Goal: Task Accomplishment & Management: Use online tool/utility

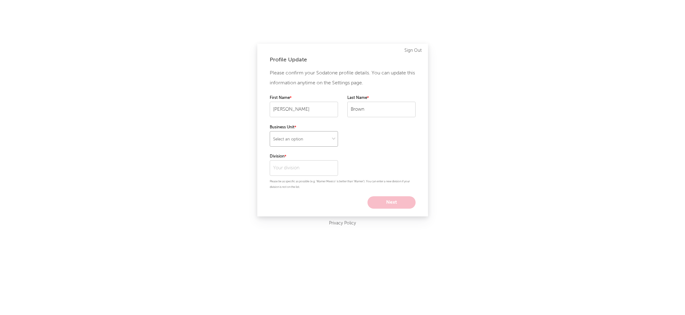
click at [311, 143] on select "Select an option" at bounding box center [304, 139] width 68 height 16
select select "recorded_music"
click at [270, 131] on select "Select an option" at bounding box center [304, 139] width 68 height 16
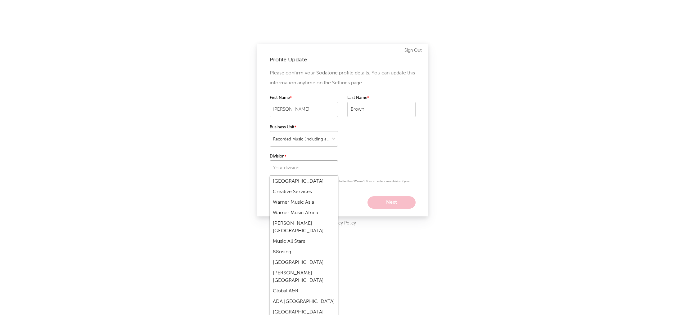
click at [300, 171] on input "text" at bounding box center [304, 169] width 68 height 16
click at [281, 221] on div "Atlantic" at bounding box center [304, 226] width 68 height 11
type input "Atlantic"
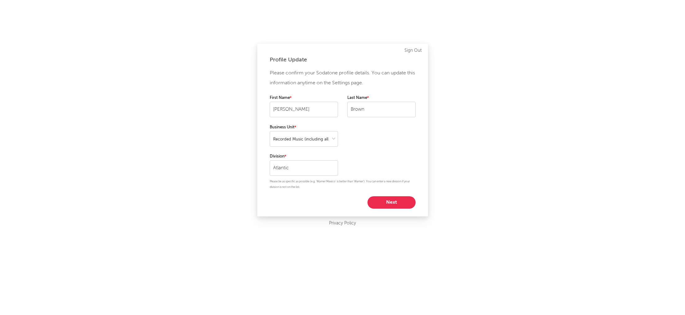
click at [388, 202] on button "Next" at bounding box center [392, 203] width 48 height 12
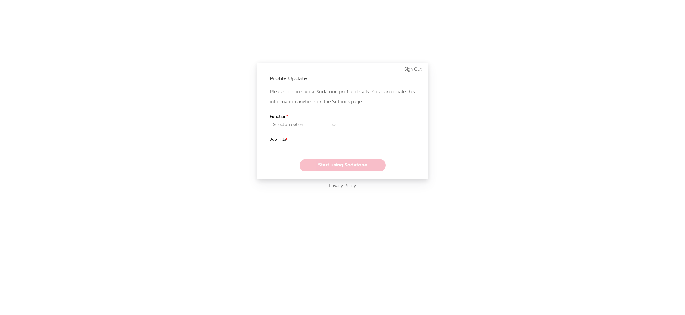
click at [333, 126] on select "Select an option" at bounding box center [304, 125] width 68 height 9
select select "marketing"
click at [270, 121] on select "Select an option" at bounding box center [304, 125] width 68 height 9
click at [297, 147] on input "text" at bounding box center [304, 148] width 68 height 9
type input "SVP Rock Marketing"
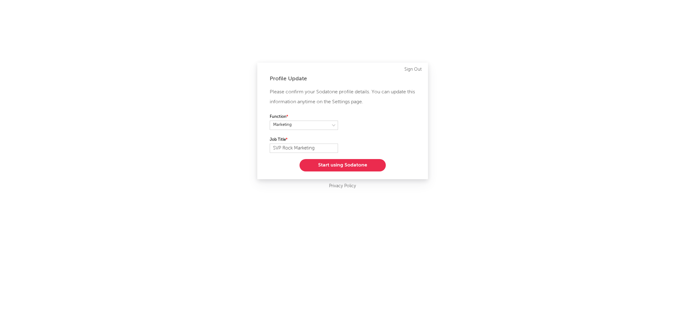
click at [338, 167] on button "Start using Sodatone" at bounding box center [343, 165] width 86 height 12
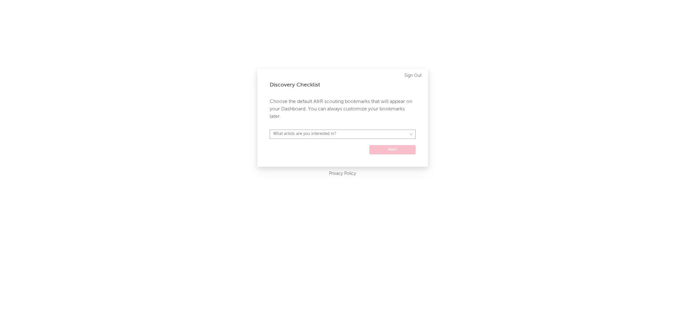
click at [375, 134] on select "What artists are you interested in? Argentina Asia General Australia Austria Be…" at bounding box center [343, 134] width 146 height 9
select select "17"
click at [270, 130] on select "What artists are you interested in? Argentina Asia General Australia Austria Be…" at bounding box center [343, 134] width 146 height 9
click at [391, 134] on select "Argentina Asia General Australia Austria Belgium Benelux Brasil Canada China Co…" at bounding box center [343, 134] width 146 height 9
click at [270, 130] on select "Argentina Asia General Australia Austria Belgium Benelux Brasil Canada China Co…" at bounding box center [343, 134] width 146 height 9
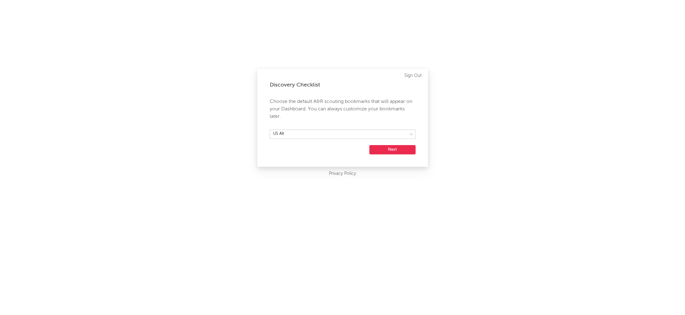
click at [391, 151] on button "Next" at bounding box center [393, 149] width 46 height 9
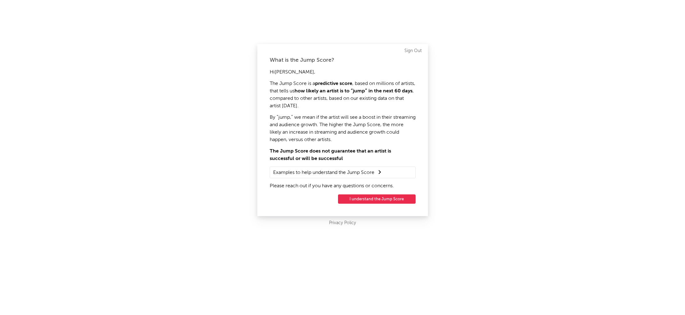
click at [374, 202] on button "I understand the Jump Score" at bounding box center [377, 199] width 78 height 9
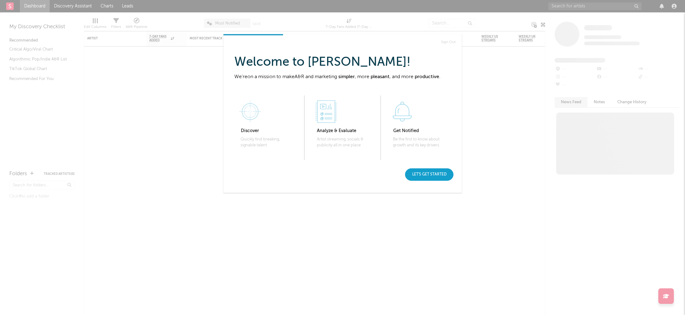
click at [433, 174] on div "Let's get started" at bounding box center [429, 175] width 48 height 12
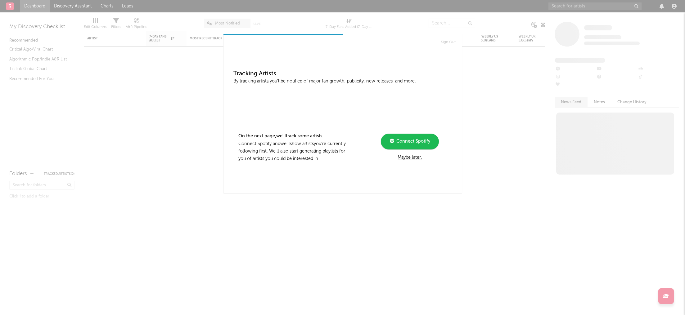
click at [415, 141] on span "Connect Spotify" at bounding box center [412, 141] width 36 height 4
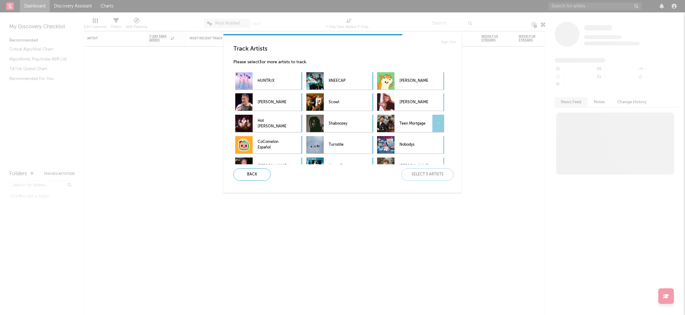
click at [423, 122] on p "Teen Mortgage" at bounding box center [414, 124] width 29 height 14
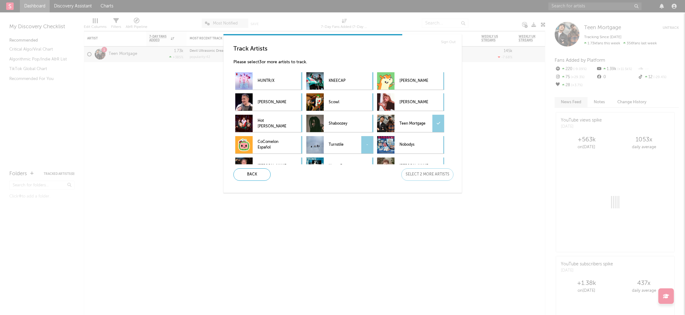
click at [342, 147] on p "Turnstile" at bounding box center [343, 145] width 29 height 14
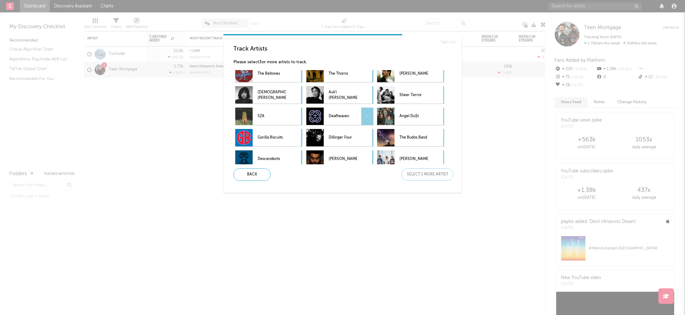
scroll to position [136, 0]
click at [336, 117] on p "Deafheaven" at bounding box center [343, 116] width 29 height 14
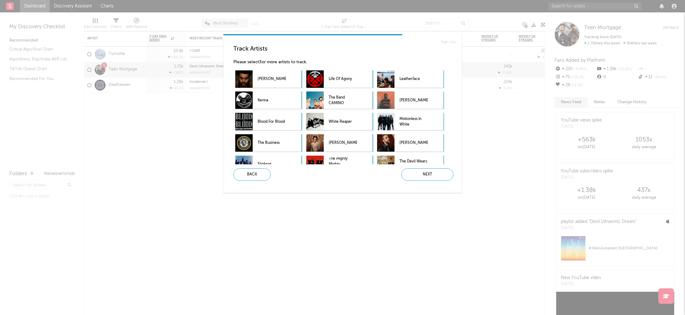
scroll to position [302, 0]
click at [418, 120] on p "Motionless In White" at bounding box center [414, 121] width 29 height 14
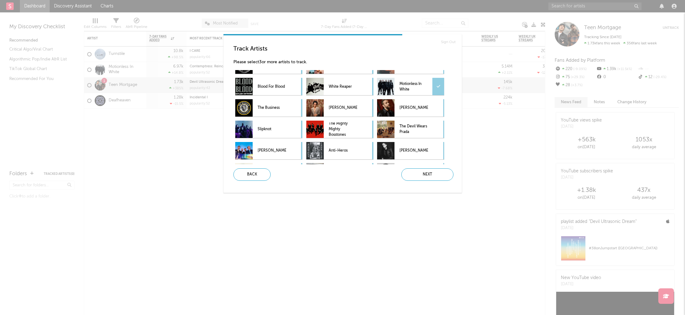
scroll to position [340, 0]
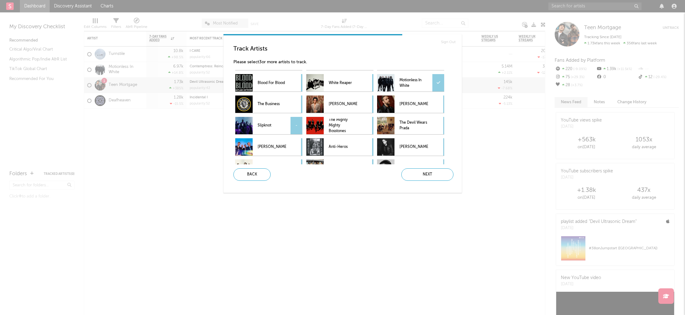
click at [263, 122] on p "Slipknot" at bounding box center [272, 126] width 29 height 14
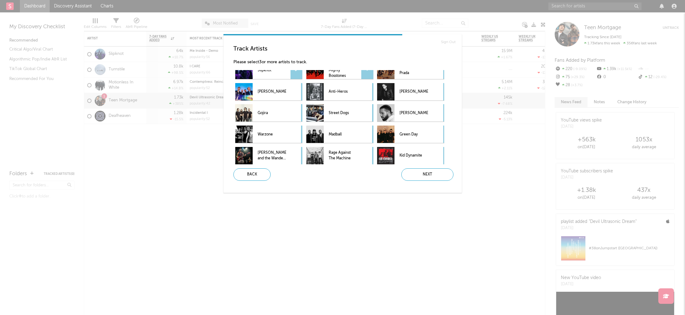
scroll to position [395, 0]
click at [270, 114] on p "Gojira" at bounding box center [272, 113] width 29 height 14
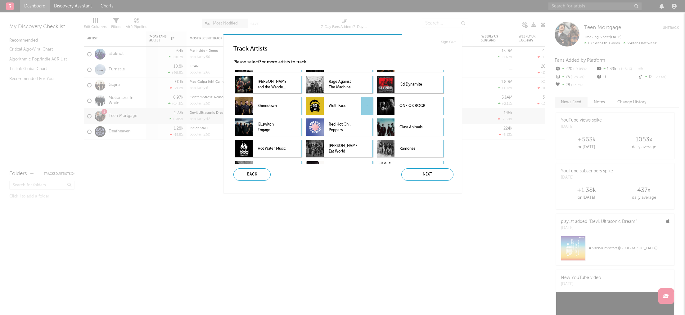
scroll to position [467, 0]
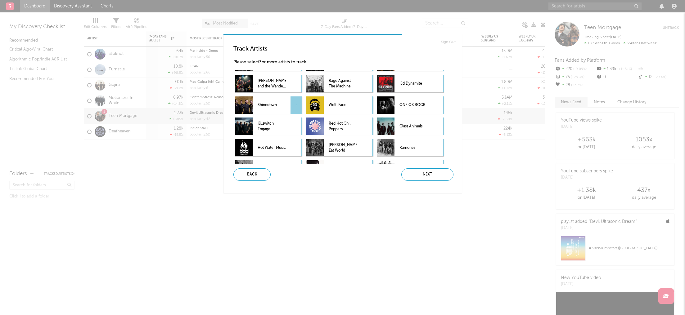
click at [267, 108] on p "Shinedown" at bounding box center [272, 105] width 29 height 14
click at [417, 107] on p "ONE OK ROCK" at bounding box center [414, 105] width 29 height 14
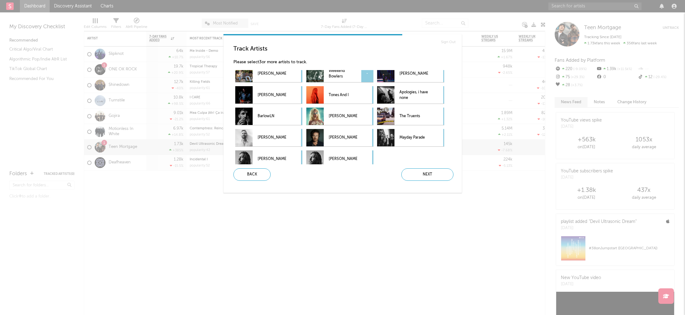
scroll to position [717, 0]
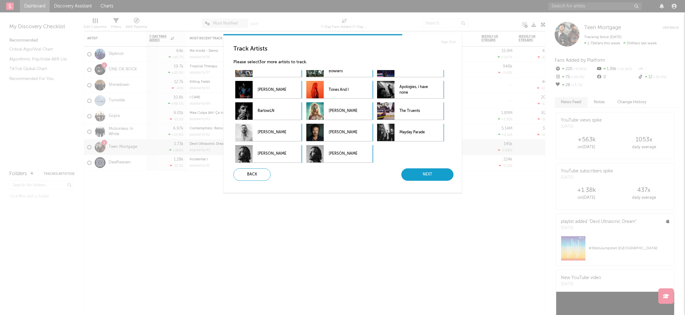
click at [428, 176] on div "Next" at bounding box center [428, 175] width 52 height 12
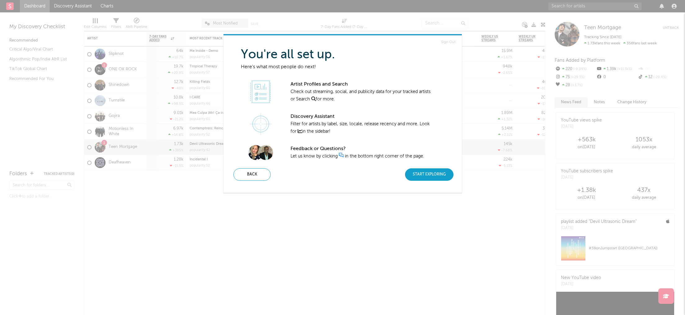
click at [420, 175] on div "Start Exploring" at bounding box center [429, 175] width 48 height 12
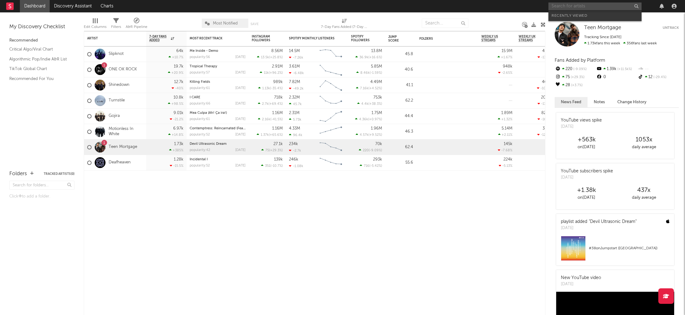
click at [566, 7] on input "text" at bounding box center [595, 6] width 93 height 8
type input "president"
click at [586, 8] on input "president" at bounding box center [595, 6] width 93 height 8
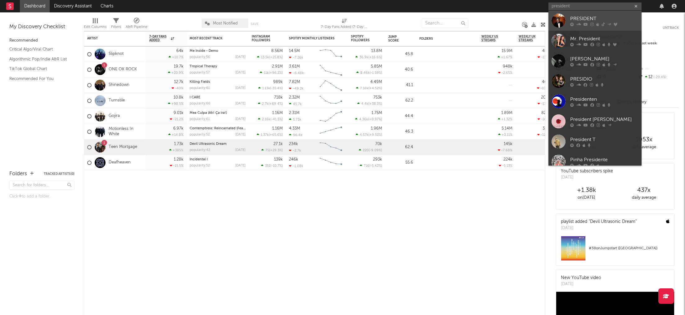
click at [584, 22] on icon at bounding box center [586, 24] width 4 height 4
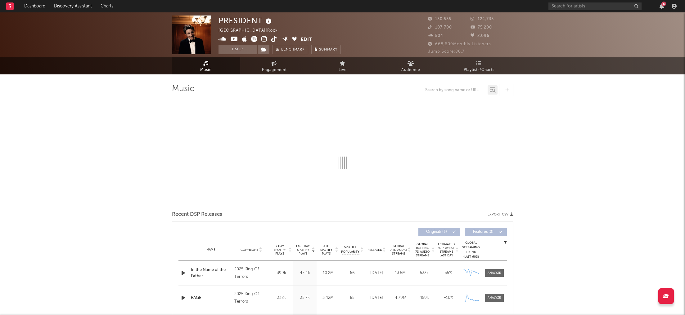
select select "1w"
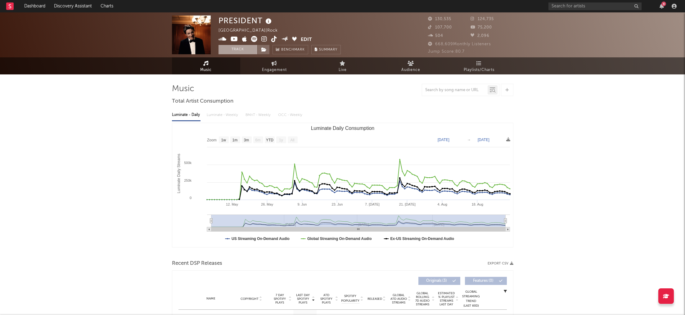
click at [234, 48] on button "Track" at bounding box center [238, 49] width 39 height 9
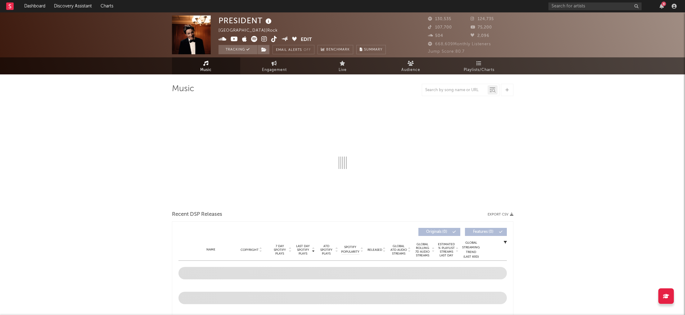
select select "1w"
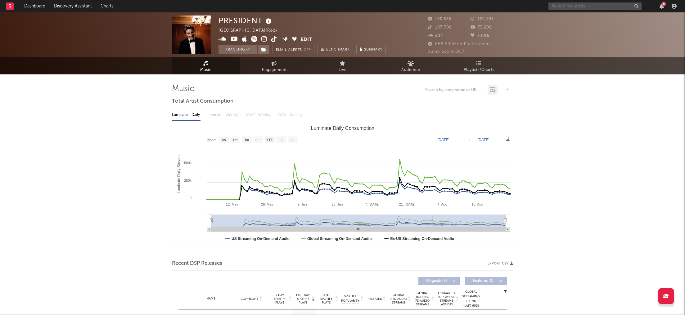
click at [574, 6] on input "text" at bounding box center [595, 6] width 93 height 8
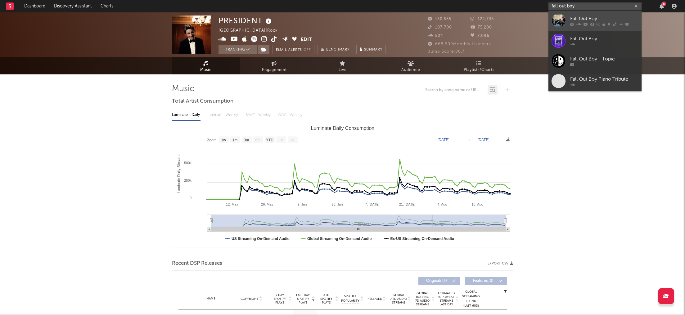
type input "fall out boy"
click at [583, 16] on div "Fall Out Boy" at bounding box center [604, 18] width 68 height 7
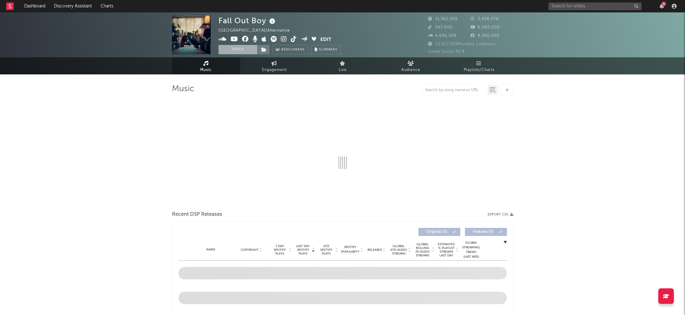
click at [241, 52] on button "Track" at bounding box center [238, 49] width 39 height 9
select select "6m"
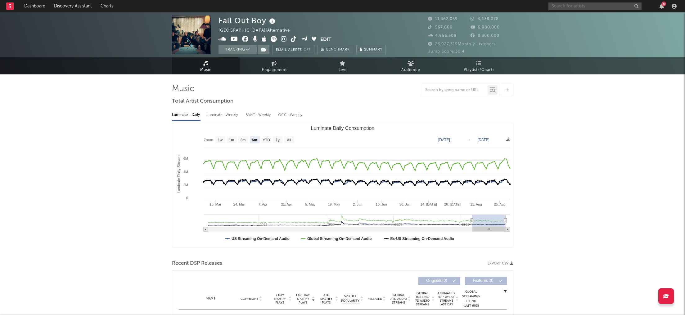
click at [560, 5] on input "text" at bounding box center [595, 6] width 93 height 8
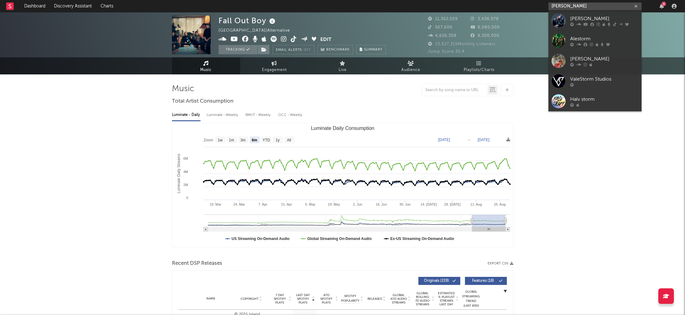
type input "[PERSON_NAME]"
click at [594, 19] on div "[PERSON_NAME]" at bounding box center [604, 18] width 68 height 7
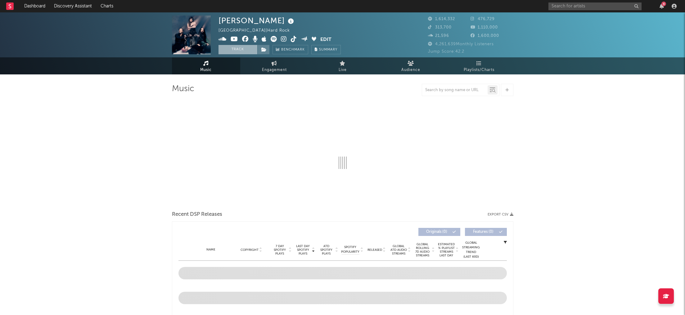
click at [238, 51] on button "Track" at bounding box center [238, 49] width 39 height 9
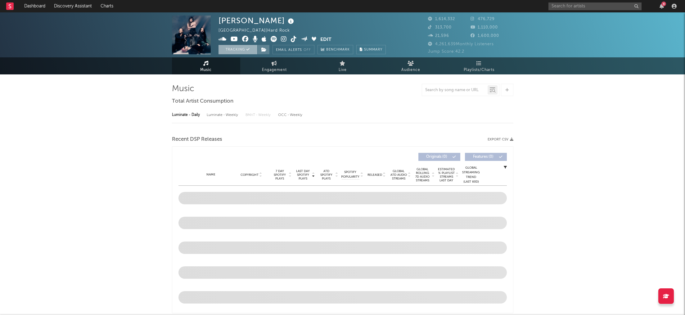
select select "6m"
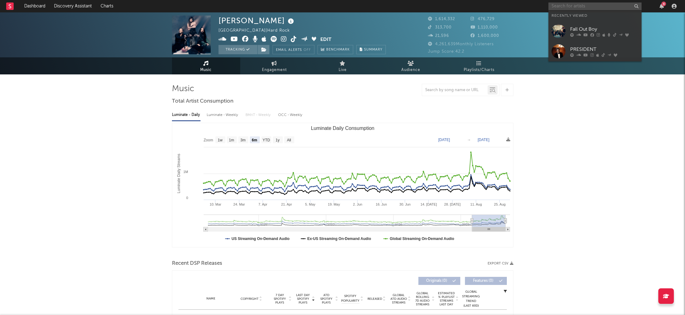
click at [581, 7] on input "text" at bounding box center [595, 6] width 93 height 8
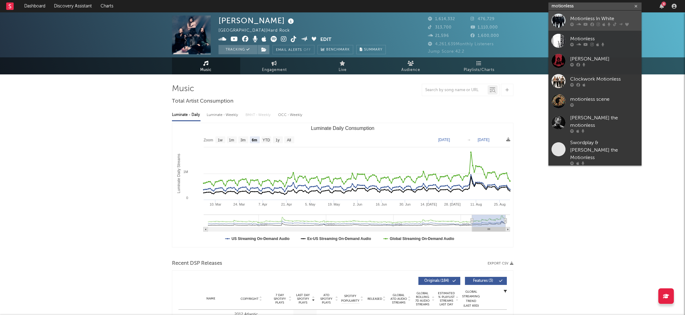
type input "motionless"
click at [588, 20] on div "Motionless In White" at bounding box center [604, 18] width 68 height 7
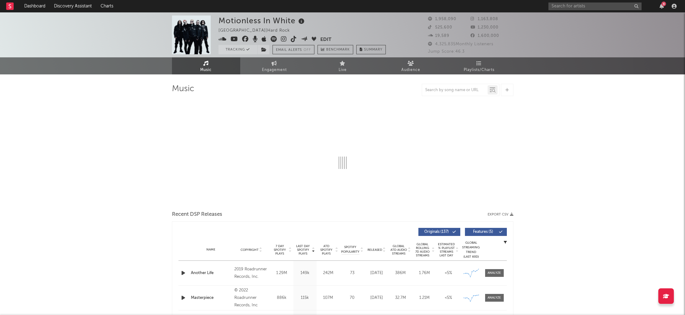
select select "6m"
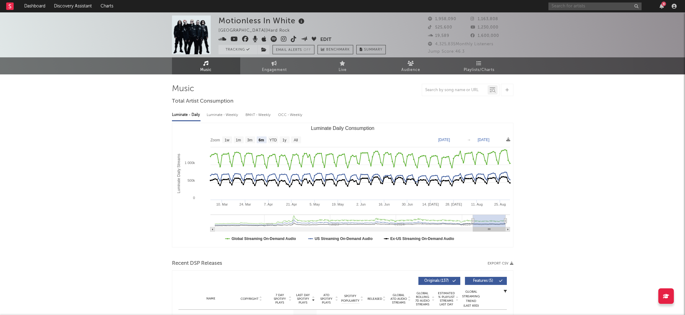
click at [564, 7] on input "text" at bounding box center [595, 6] width 93 height 8
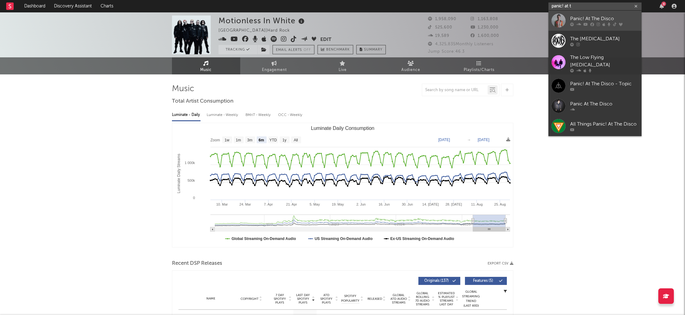
type input "panic! at t"
click at [590, 20] on div "Panic! At The Disco" at bounding box center [604, 18] width 68 height 7
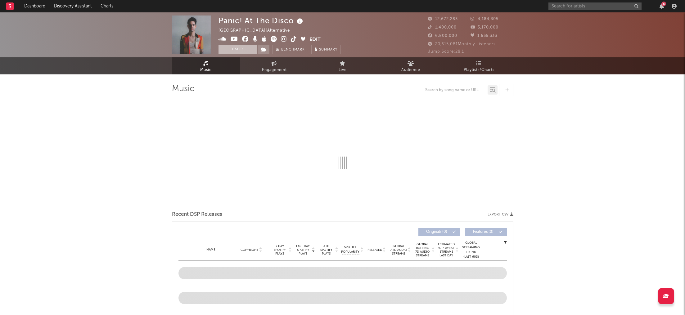
click at [238, 49] on button "Track" at bounding box center [238, 49] width 39 height 9
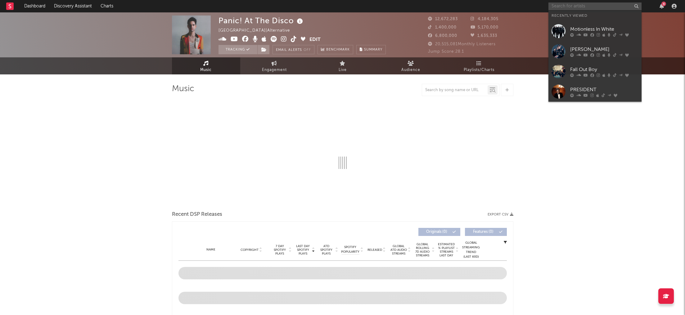
click at [566, 7] on input "text" at bounding box center [595, 6] width 93 height 8
type input "g"
select select "6m"
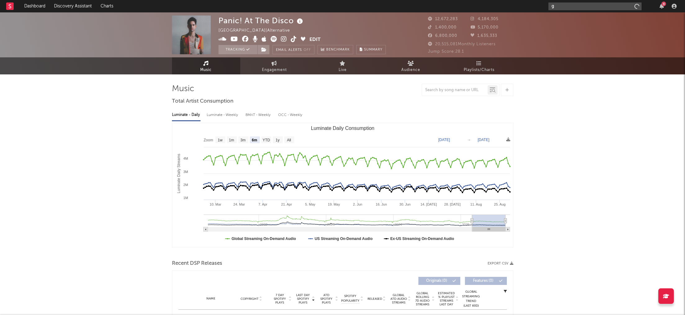
type input "gu"
select select "6m"
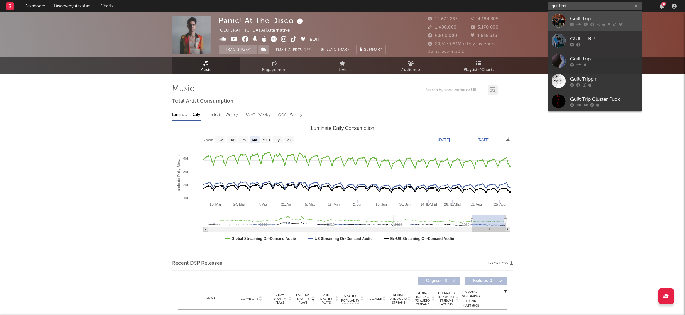
type input "guilt tri"
click at [583, 18] on div "Guilt Trip" at bounding box center [604, 18] width 68 height 7
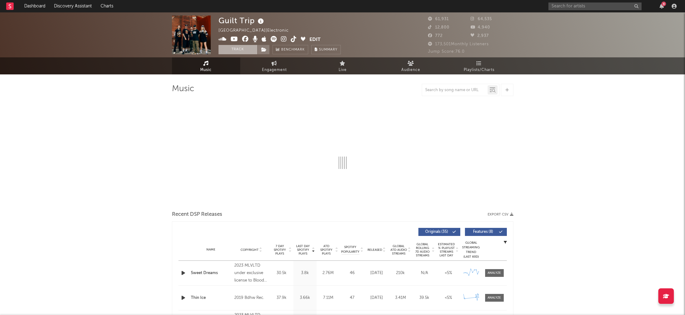
click at [238, 49] on button "Track" at bounding box center [238, 49] width 39 height 9
select select "6m"
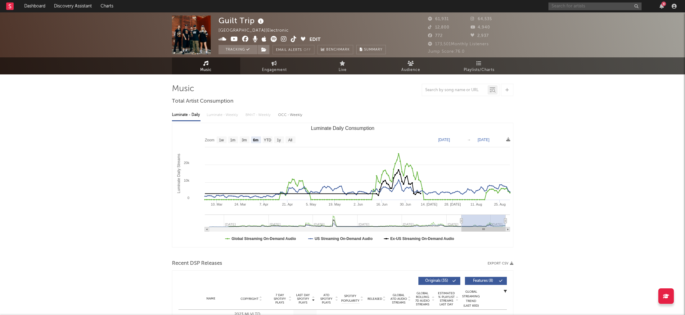
click at [578, 7] on input "text" at bounding box center [595, 6] width 93 height 8
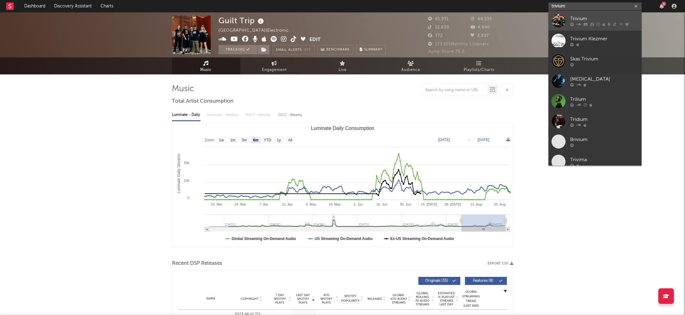
type input "trivium"
click at [580, 18] on div "Trivium" at bounding box center [604, 18] width 68 height 7
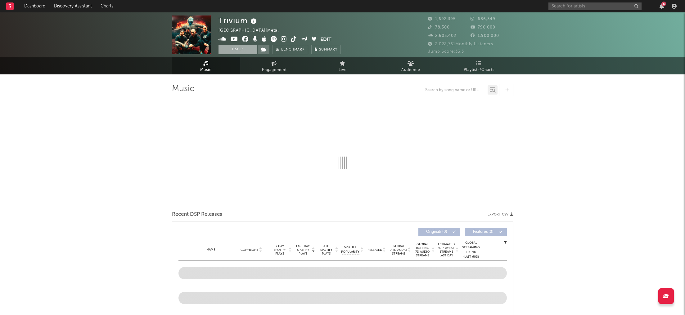
click at [243, 50] on button "Track" at bounding box center [238, 49] width 39 height 9
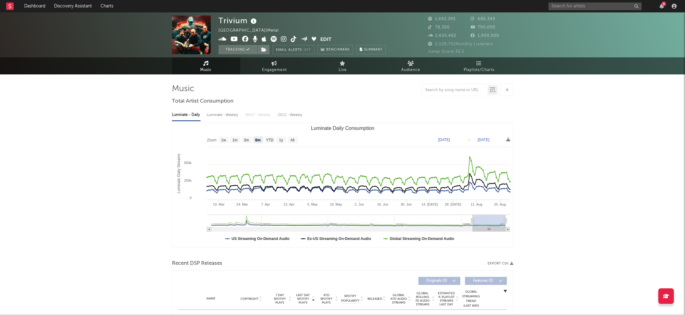
select select "6m"
click at [10, 4] on icon at bounding box center [10, 6] width 2 height 4
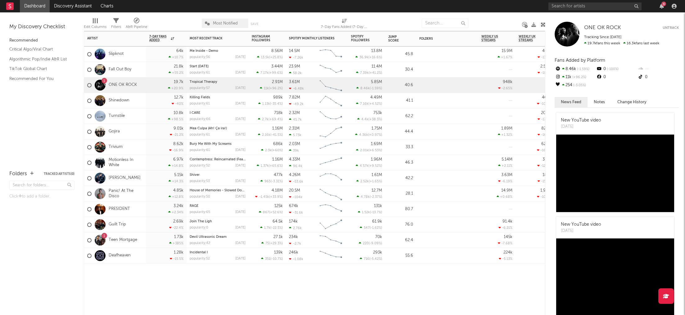
click at [104, 81] on div "1" at bounding box center [104, 81] width 2 height 0
click at [663, 6] on icon "button" at bounding box center [662, 6] width 4 height 5
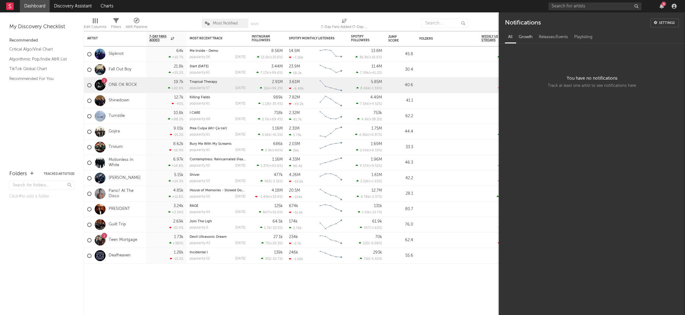
click at [522, 39] on div "Growth" at bounding box center [526, 37] width 20 height 11
click at [561, 36] on div "Releases/Events" at bounding box center [553, 37] width 35 height 11
click at [587, 35] on div "Playlisting" at bounding box center [583, 37] width 25 height 11
drag, startPoint x: 472, startPoint y: 7, endPoint x: 451, endPoint y: 4, distance: 21.9
click at [472, 7] on nav "Dashboard Discovery Assistant Charts 6" at bounding box center [342, 6] width 685 height 12
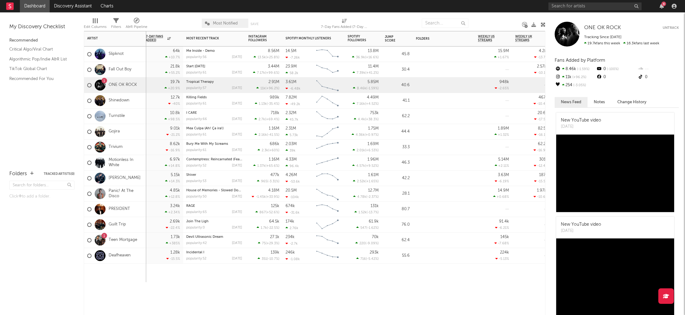
click at [106, 82] on div "1" at bounding box center [105, 81] width 6 height 6
click at [112, 86] on link "ONE OK ROCK" at bounding box center [123, 85] width 28 height 5
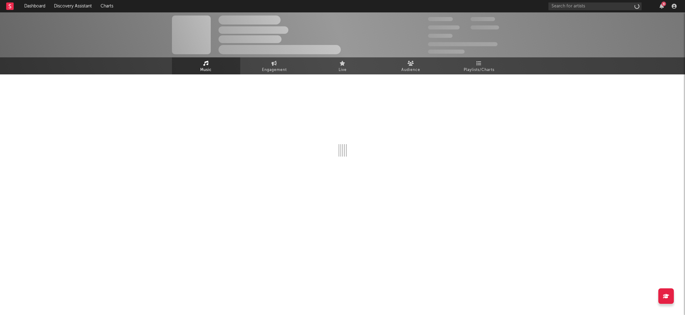
click at [112, 86] on div "The Artist Name Unknown Location | Shoegaze Edit Track Benchmark Summary 300,00…" at bounding box center [342, 113] width 685 height 203
select select "6m"
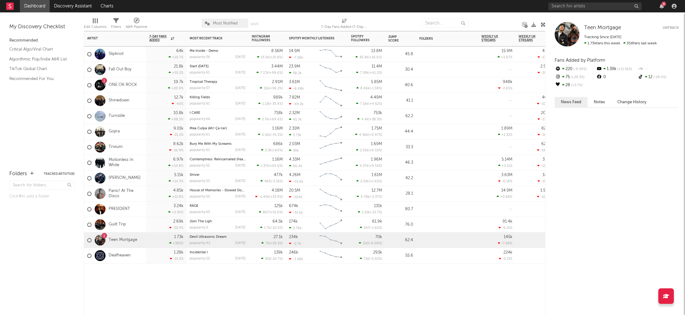
click at [113, 245] on div "1 Teen Mortgage" at bounding box center [112, 241] width 50 height 18
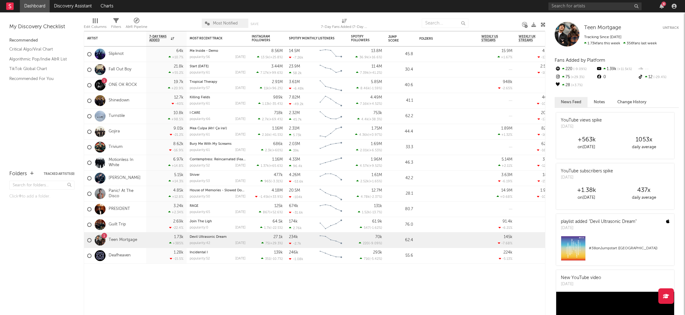
click at [123, 225] on link "Guilt Trip" at bounding box center [117, 224] width 17 height 5
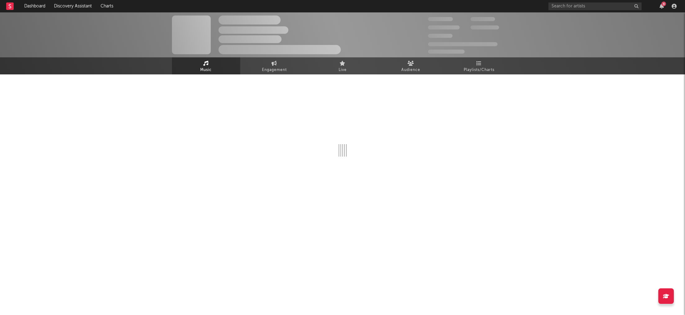
select select "6m"
